Goal: Check status

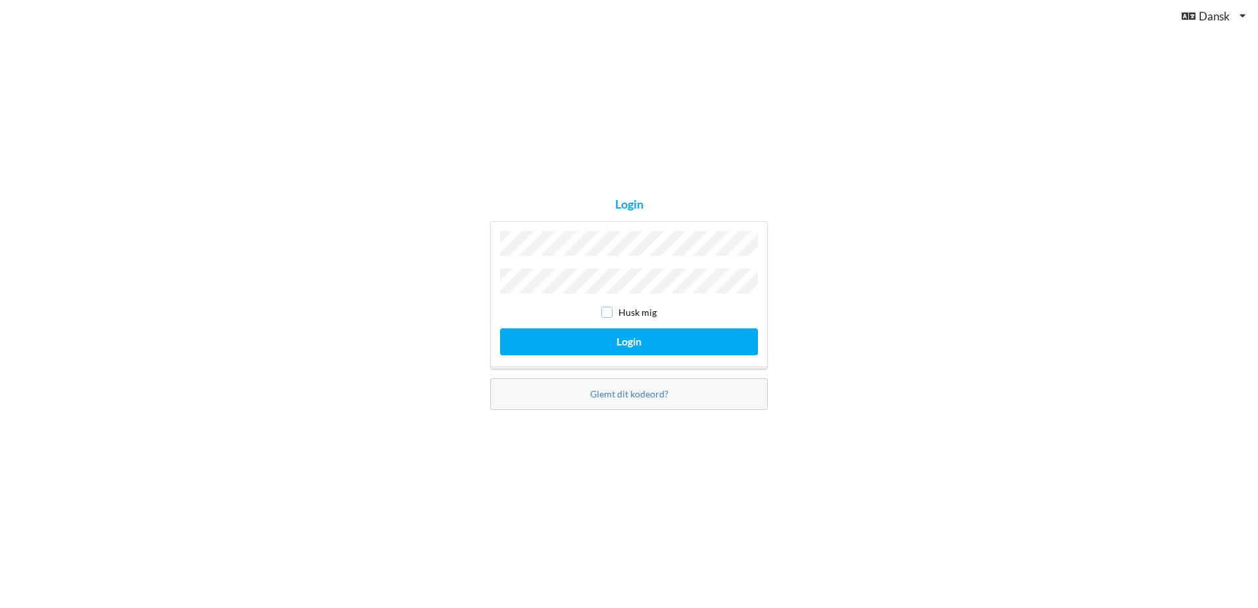
click at [612, 308] on input "checkbox" at bounding box center [606, 312] width 11 height 11
checkbox input "true"
click at [614, 336] on button "Login" at bounding box center [629, 341] width 258 height 27
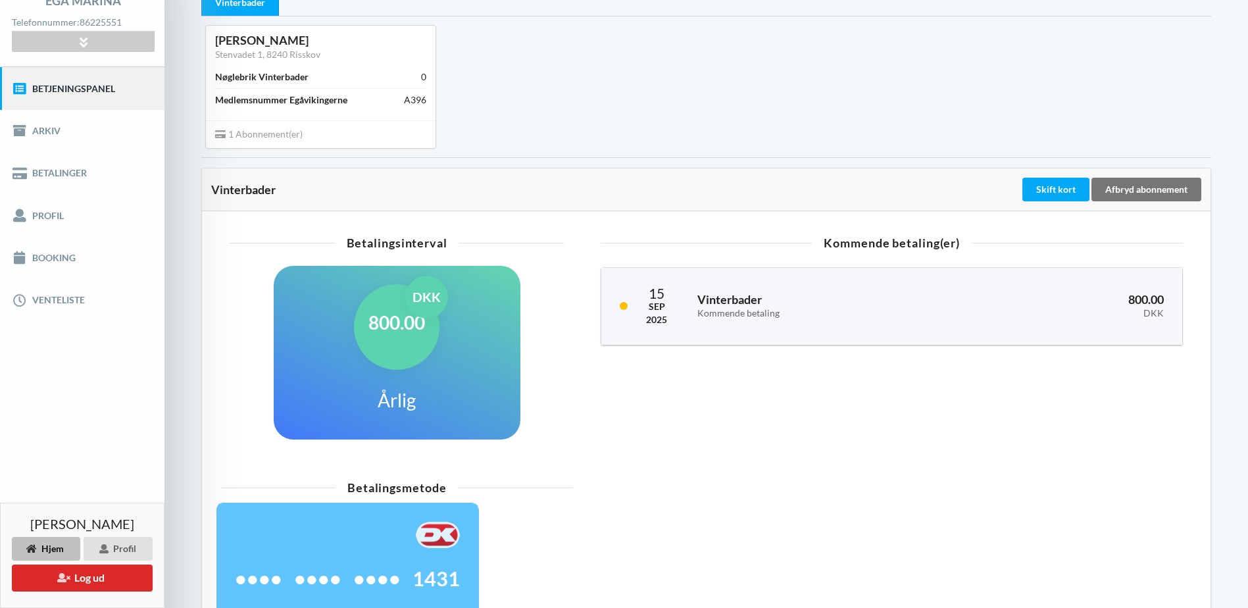
scroll to position [32, 0]
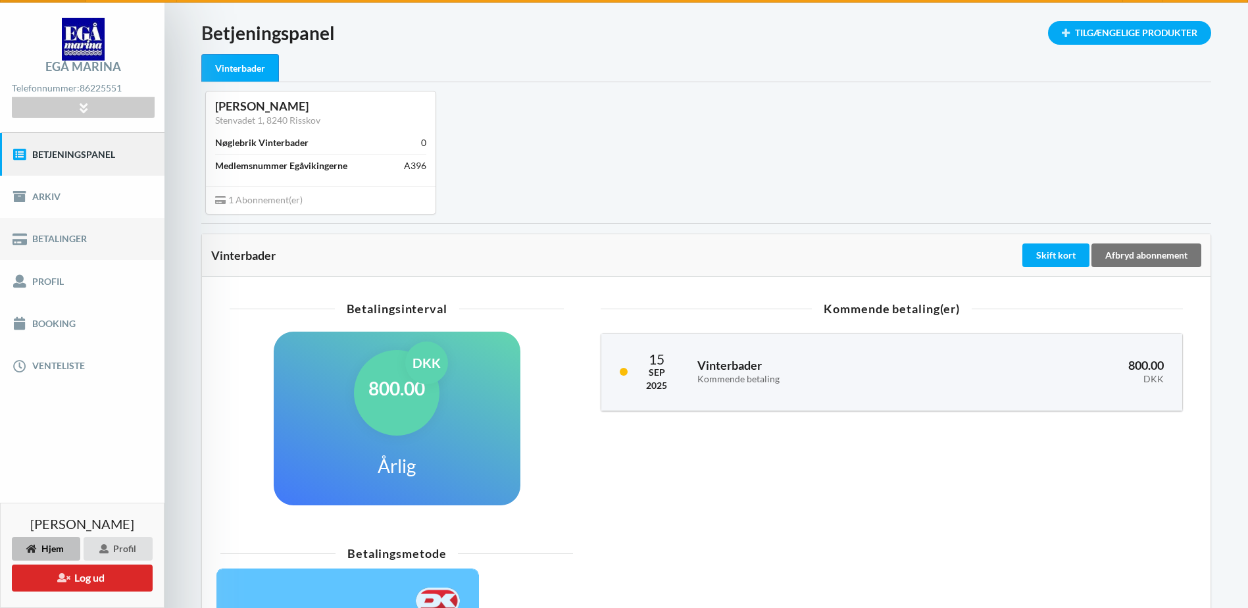
click at [64, 235] on link "Betalinger" at bounding box center [82, 239] width 164 height 42
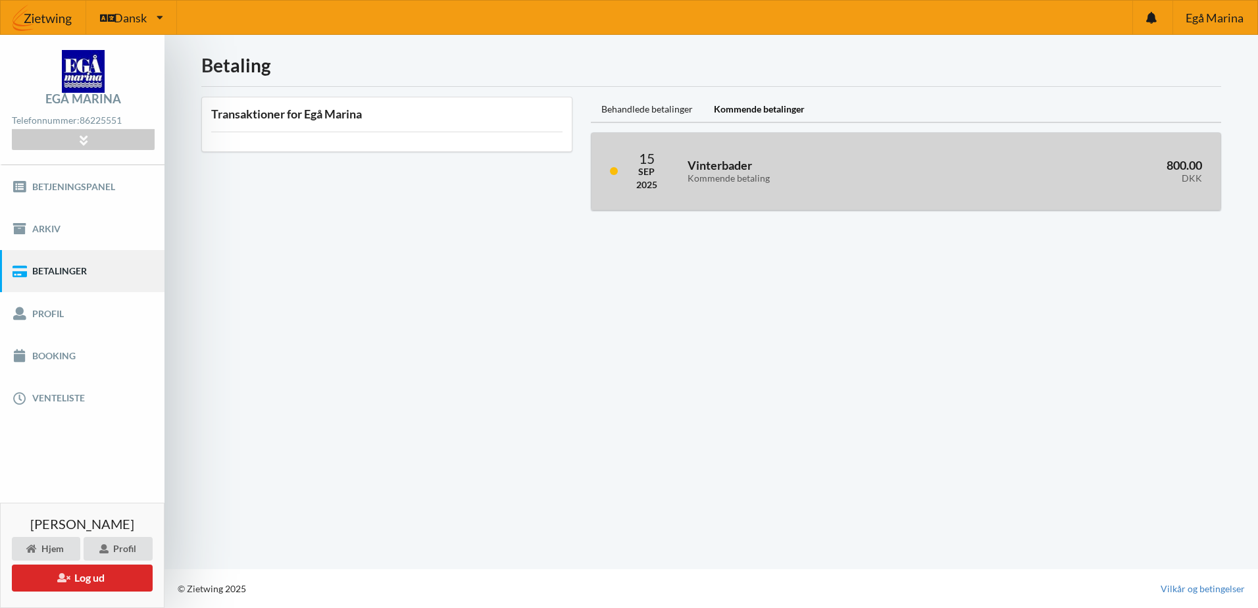
click at [980, 186] on div "800.00 DKK" at bounding box center [1089, 171] width 243 height 43
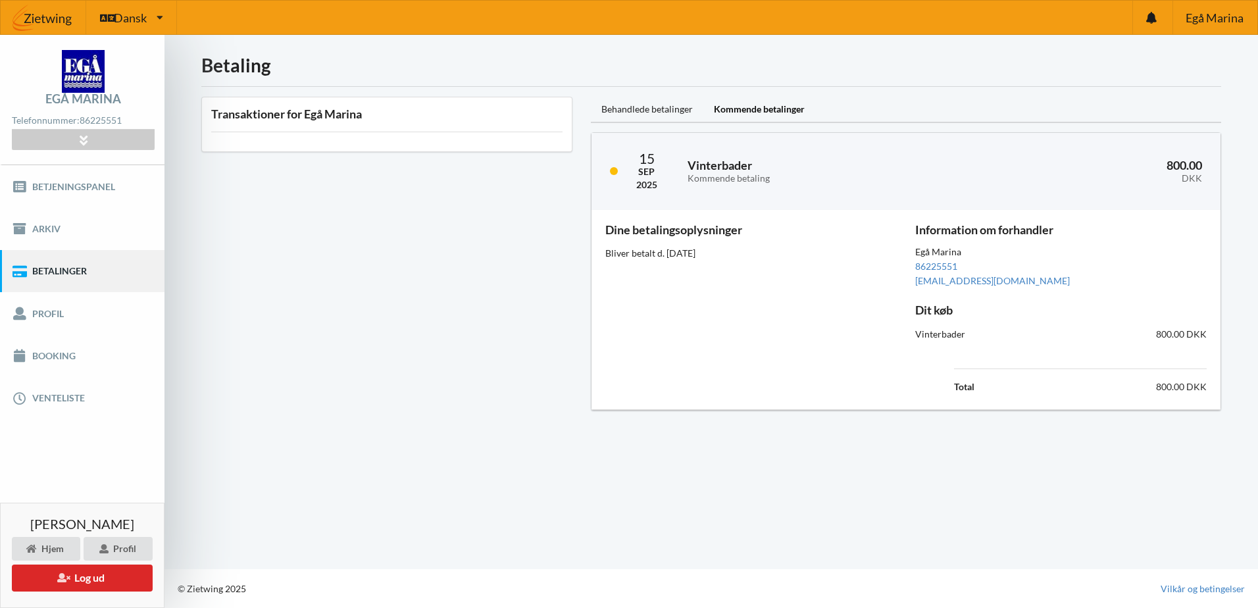
click at [462, 276] on div "Transaktioner for Egå Marina" at bounding box center [386, 253] width 389 height 332
